Goal: Information Seeking & Learning: Learn about a topic

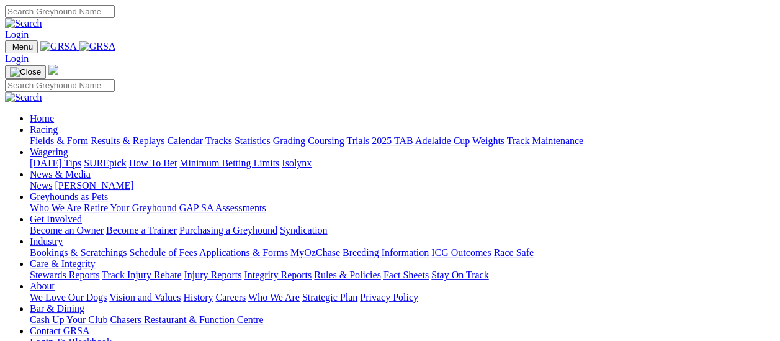
click at [68, 135] on link "Fields & Form" at bounding box center [59, 140] width 58 height 11
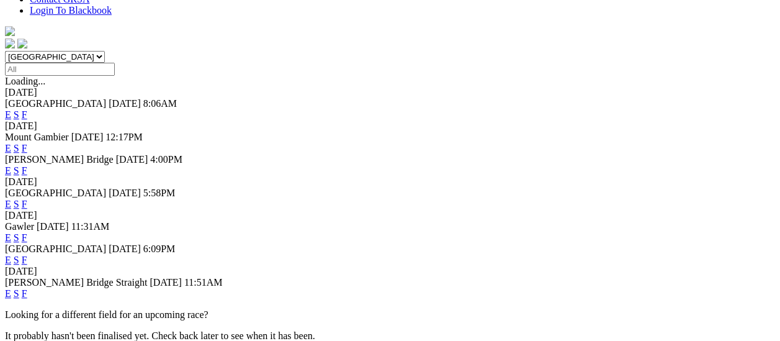
scroll to position [372, 0]
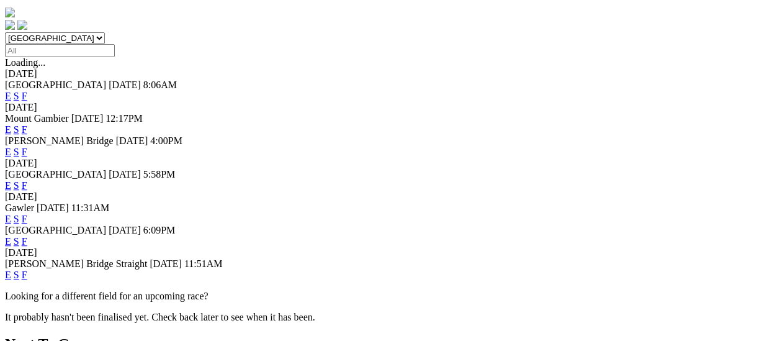
click at [27, 236] on link "F" at bounding box center [25, 241] width 6 height 11
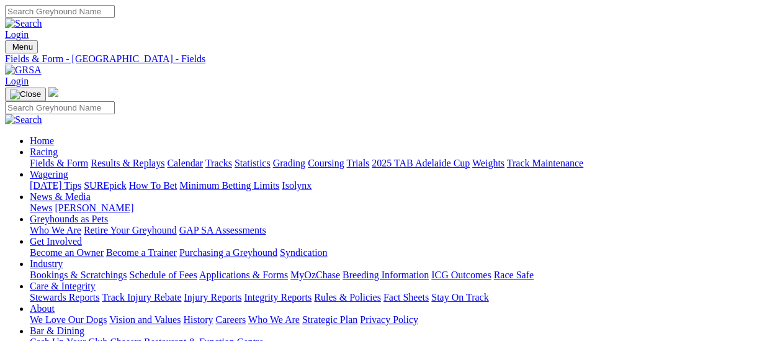
click at [34, 158] on link "Fields & Form" at bounding box center [59, 163] width 58 height 11
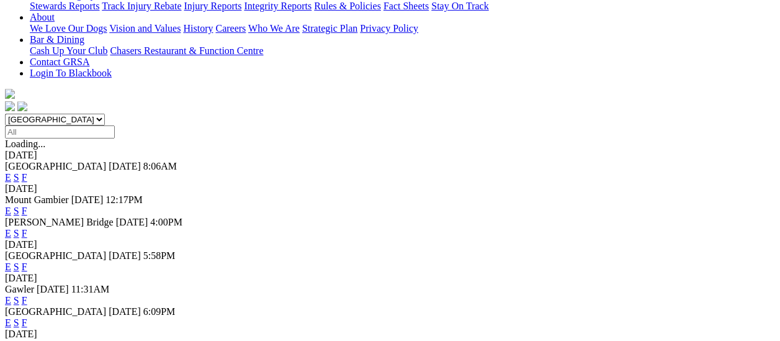
scroll to position [310, 0]
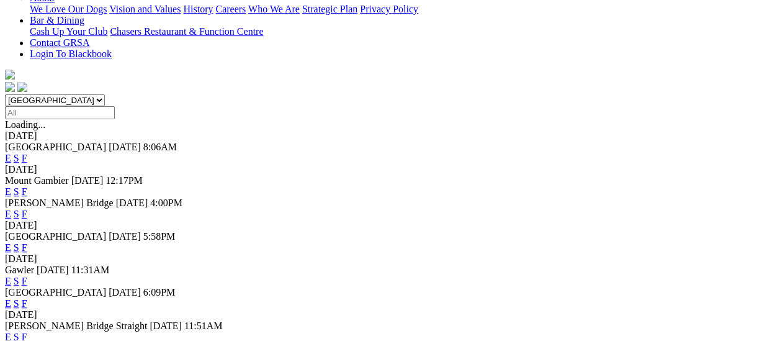
click at [27, 298] on link "F" at bounding box center [25, 303] width 6 height 11
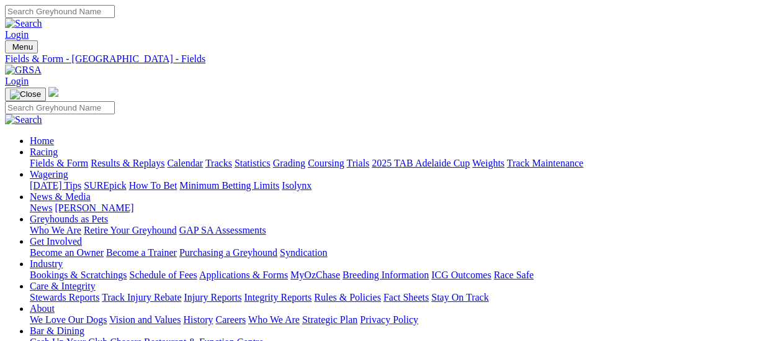
click at [40, 158] on link "Fields & Form" at bounding box center [59, 163] width 58 height 11
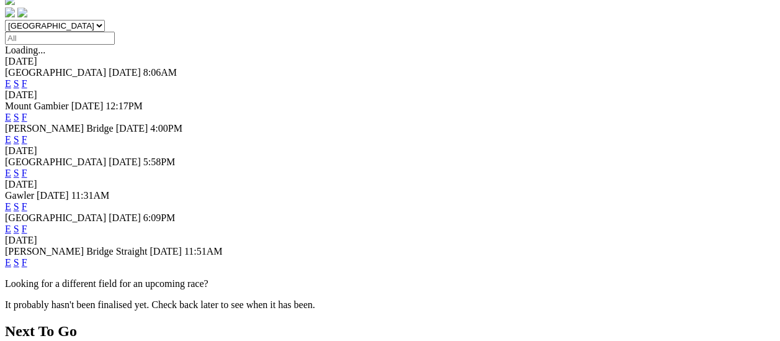
scroll to position [310, 0]
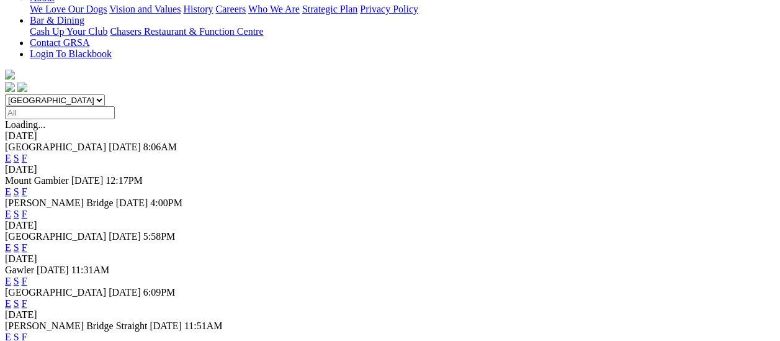
click at [27, 275] on link "F" at bounding box center [25, 280] width 6 height 11
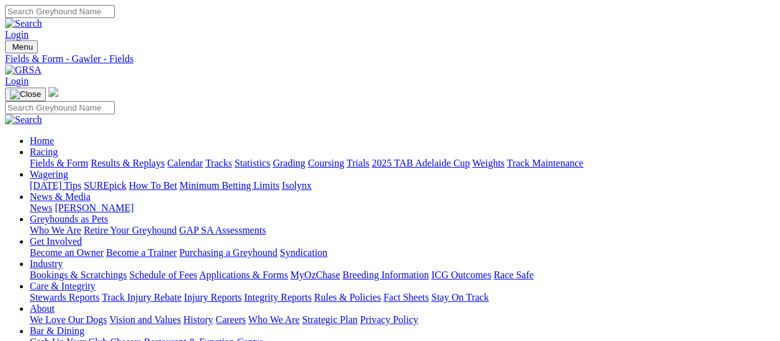
click at [34, 158] on link "Fields & Form" at bounding box center [59, 163] width 58 height 11
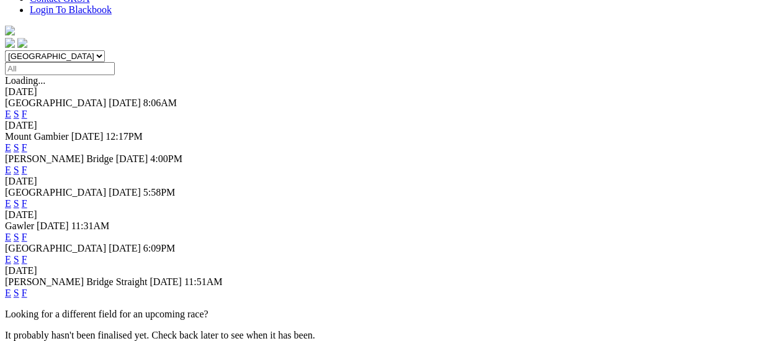
scroll to position [372, 0]
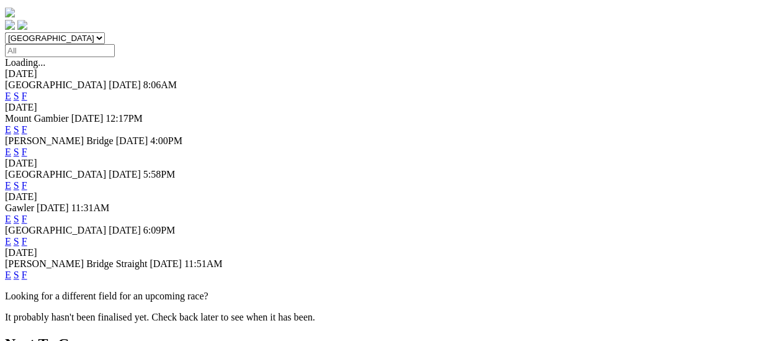
click at [27, 269] on link "F" at bounding box center [25, 274] width 6 height 11
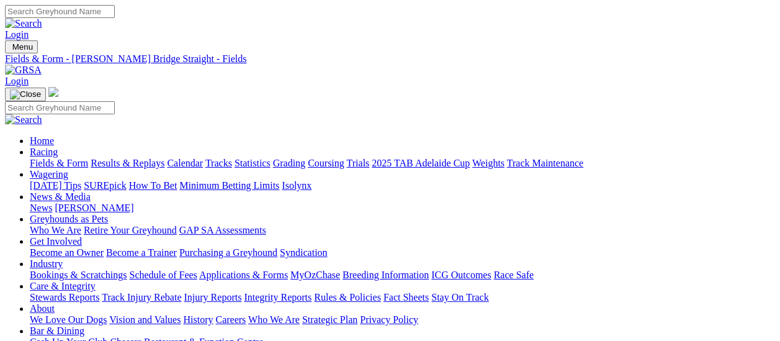
click at [30, 158] on link "Fields & Form" at bounding box center [59, 163] width 58 height 11
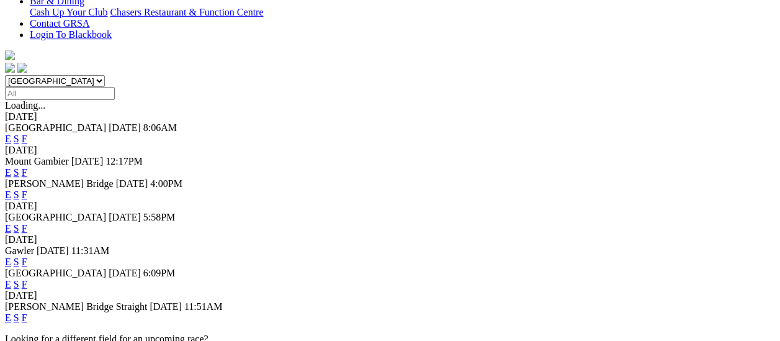
scroll to position [310, 0]
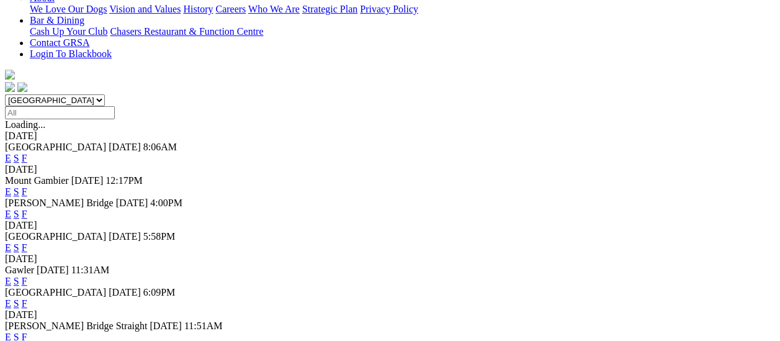
click at [27, 242] on link "F" at bounding box center [25, 247] width 6 height 11
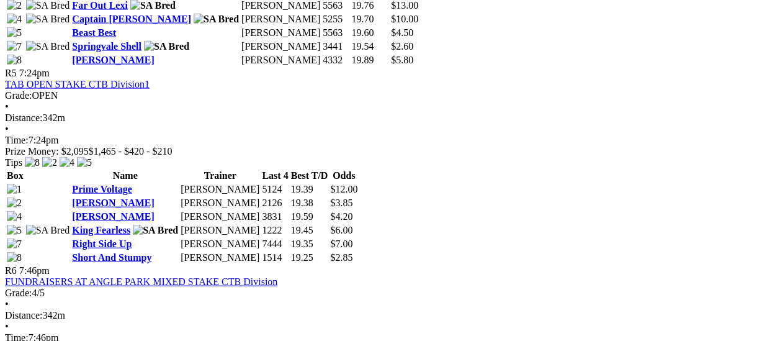
scroll to position [1055, 0]
